Goal: Task Accomplishment & Management: Manage account settings

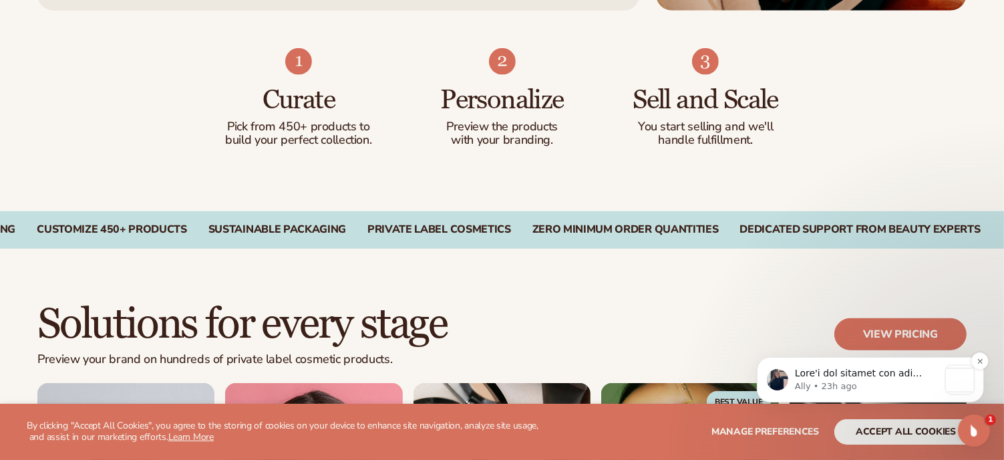
click at [881, 379] on p "Ally • 23h ago" at bounding box center [866, 385] width 144 height 12
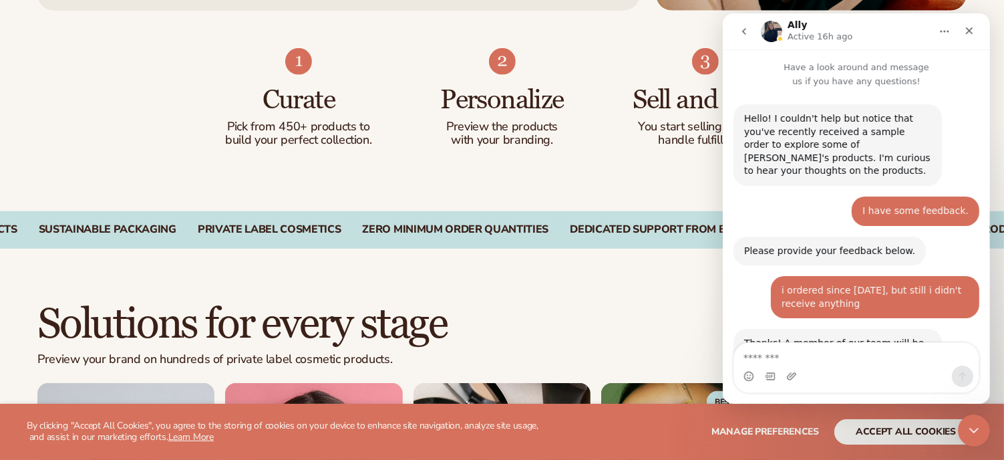
scroll to position [53, 0]
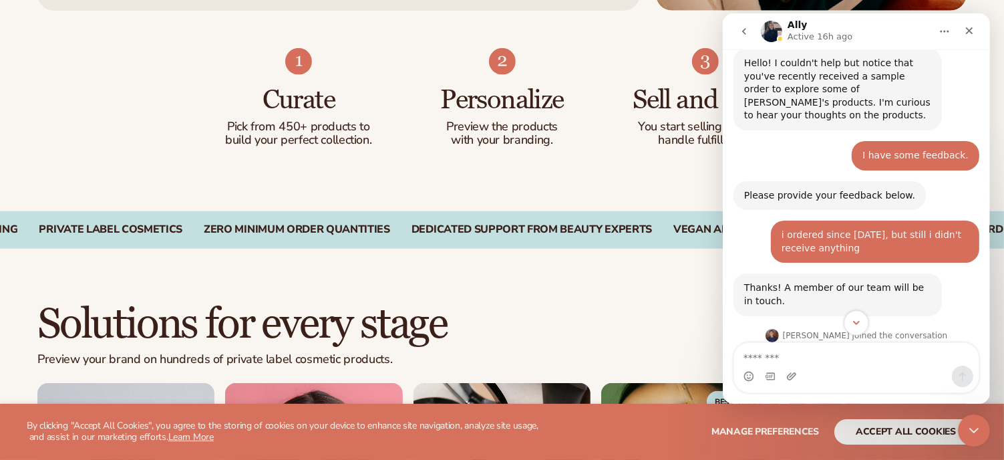
click at [855, 325] on icon "Scroll to bottom" at bounding box center [856, 323] width 12 height 12
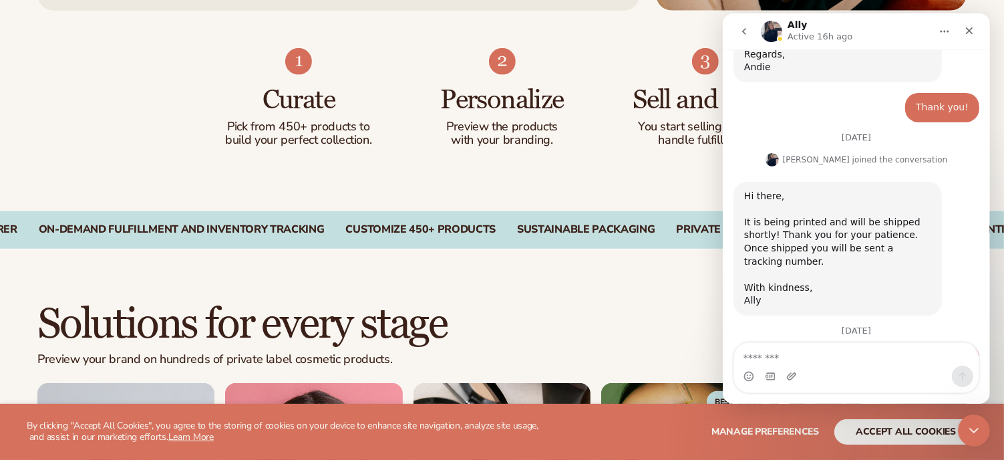
scroll to position [501, 0]
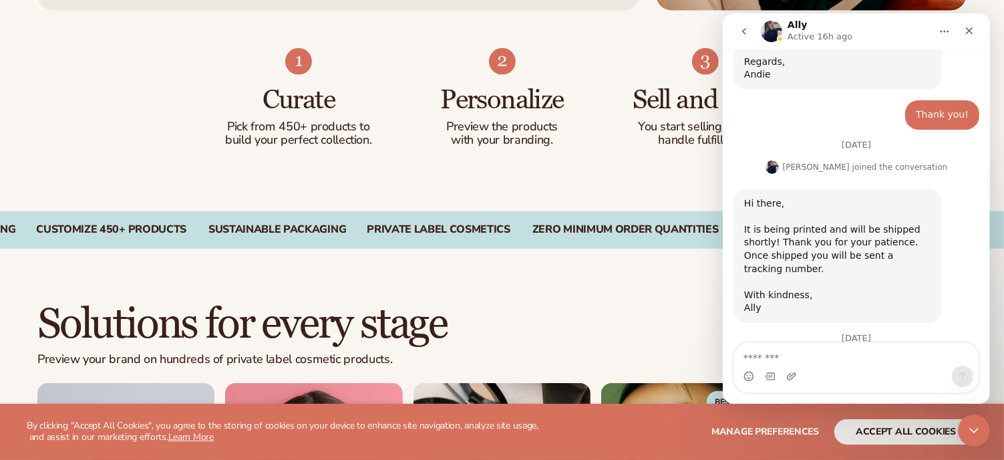
click at [623, 125] on ul "Curate Pick from 450+ products to build your perfect collection. Personalize Pr…" at bounding box center [502, 97] width 557 height 99
click at [973, 29] on icon "Close" at bounding box center [968, 30] width 11 height 11
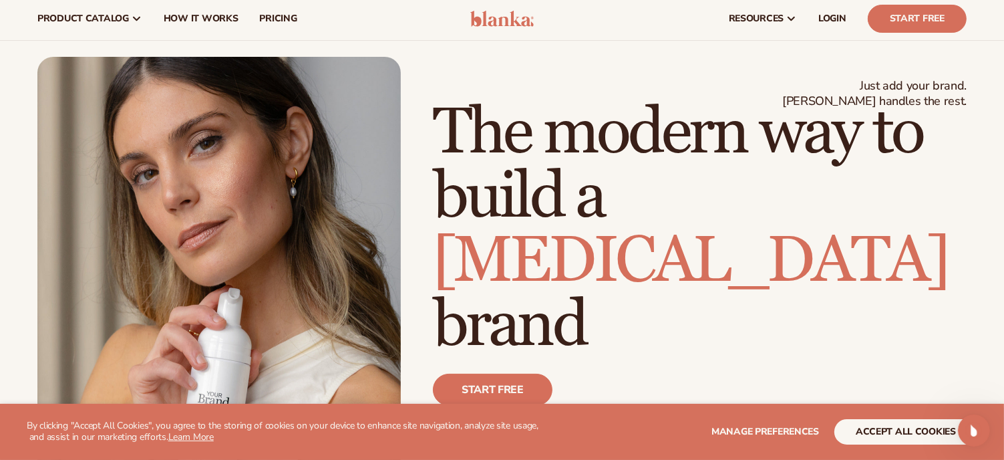
scroll to position [0, 0]
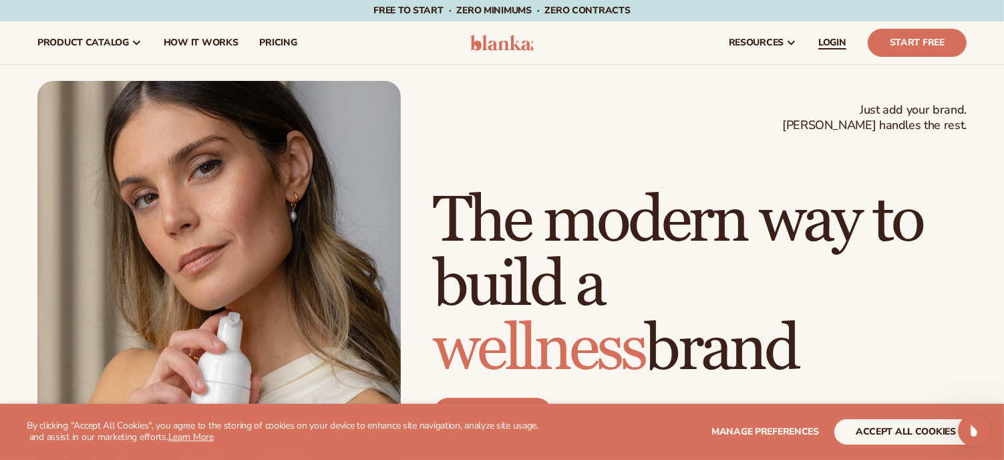
click at [837, 45] on span "LOGIN" at bounding box center [832, 42] width 28 height 11
